Goal: Book appointment/travel/reservation

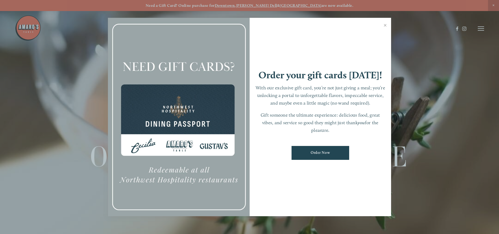
drag, startPoint x: 384, startPoint y: 25, endPoint x: 394, endPoint y: 28, distance: 10.0
click at [384, 25] on link "Close" at bounding box center [385, 26] width 10 height 15
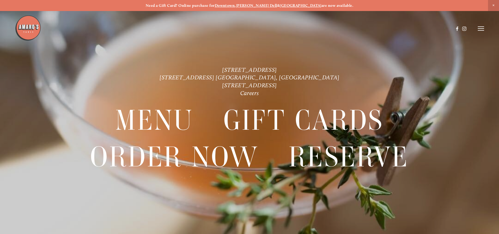
click at [482, 31] on header "Menu Order Now Visit Gallery 0" at bounding box center [250, 28] width 470 height 57
click at [481, 27] on icon at bounding box center [481, 28] width 6 height 5
click at [442, 29] on span "Reserve" at bounding box center [443, 28] width 14 height 5
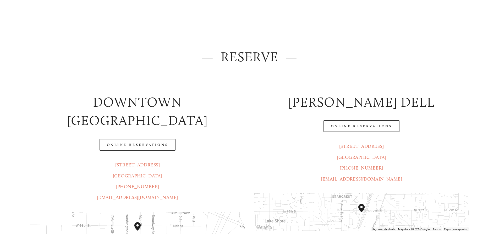
scroll to position [157, 0]
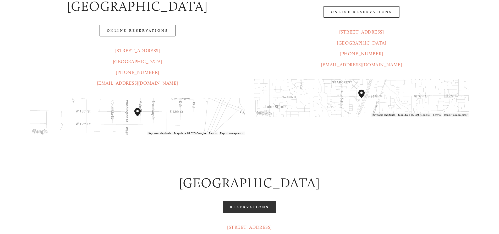
click at [256, 201] on link "Reservations" at bounding box center [250, 207] width 54 height 12
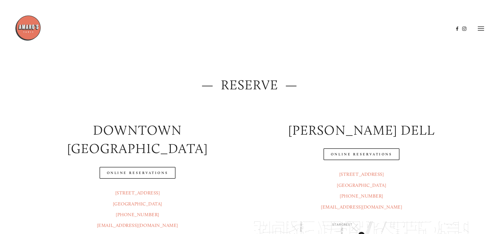
scroll to position [0, 0]
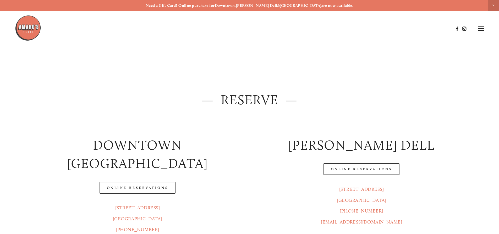
click at [481, 26] on icon at bounding box center [481, 28] width 6 height 5
click at [372, 28] on span "Menu" at bounding box center [371, 28] width 11 height 5
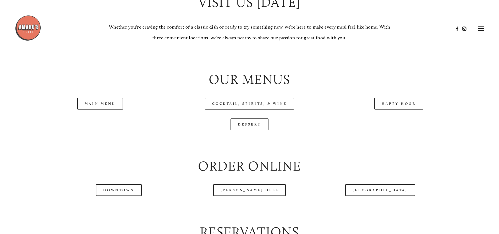
scroll to position [551, 0]
click at [98, 110] on link "Main Menu" at bounding box center [100, 104] width 46 height 12
click at [407, 110] on link "Happy Hour" at bounding box center [399, 104] width 49 height 12
